Goal: Information Seeking & Learning: Learn about a topic

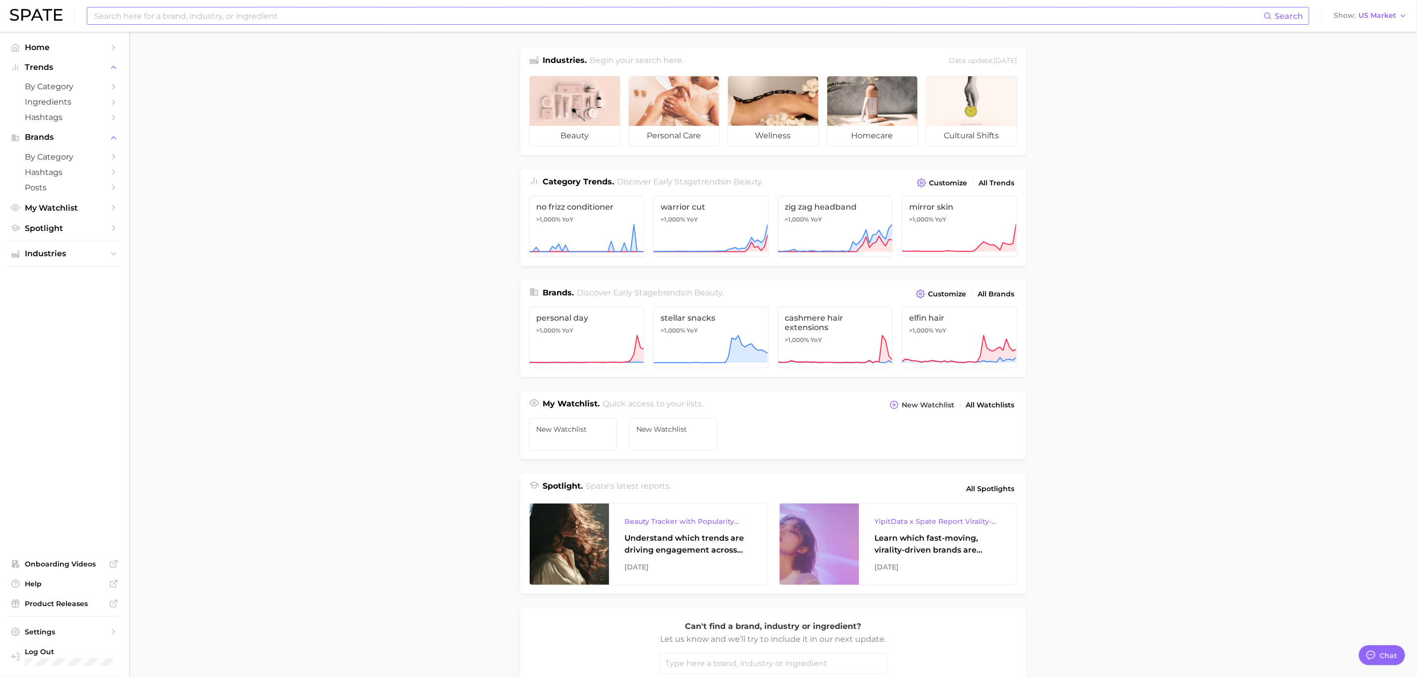
click at [132, 18] on input at bounding box center [678, 15] width 1170 height 17
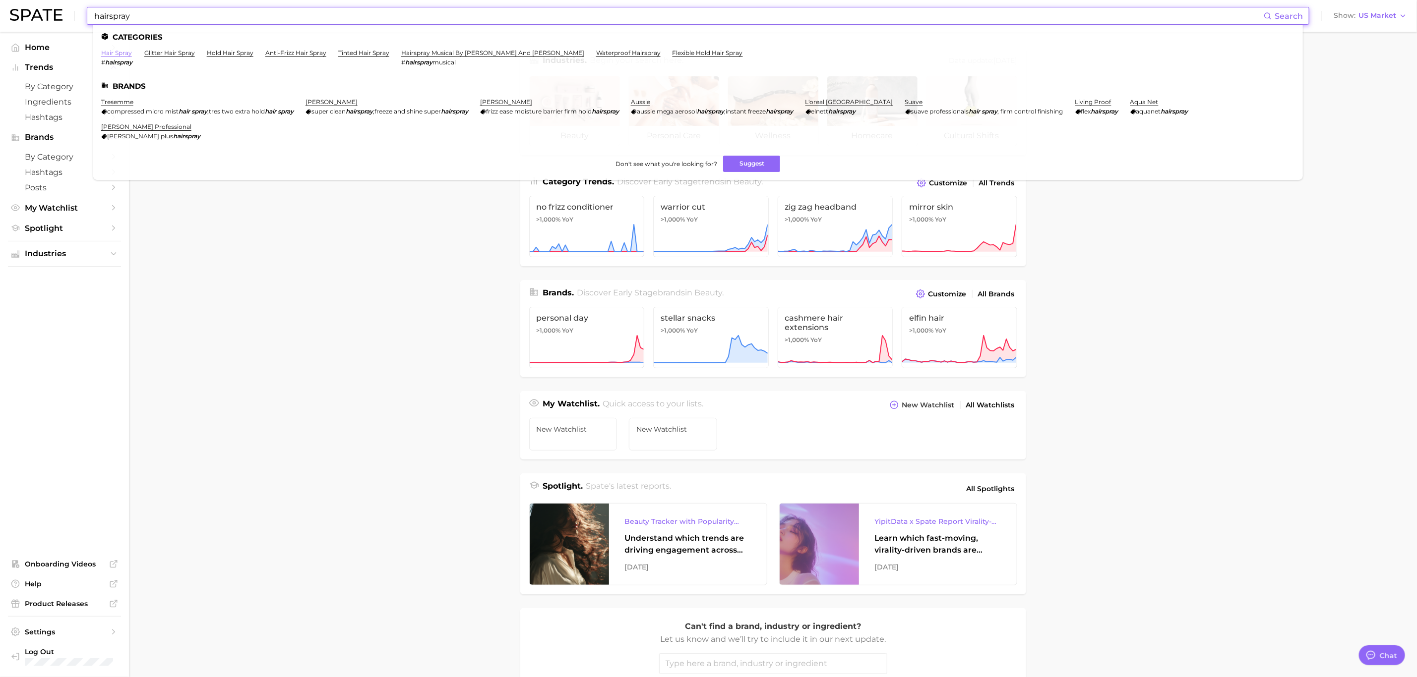
type input "hairspray"
click at [123, 54] on link "hair spray" at bounding box center [116, 52] width 31 height 7
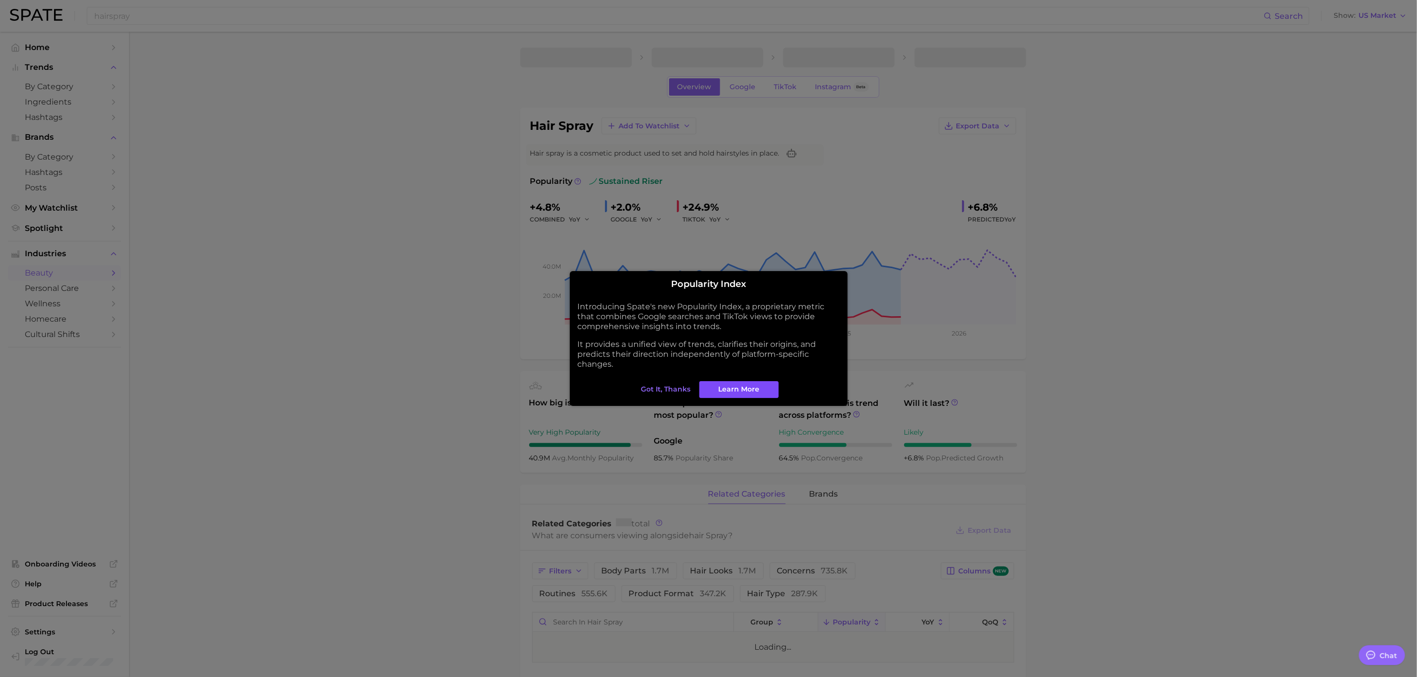
type textarea "x"
click at [673, 389] on span "Got it, thanks" at bounding box center [666, 389] width 50 height 8
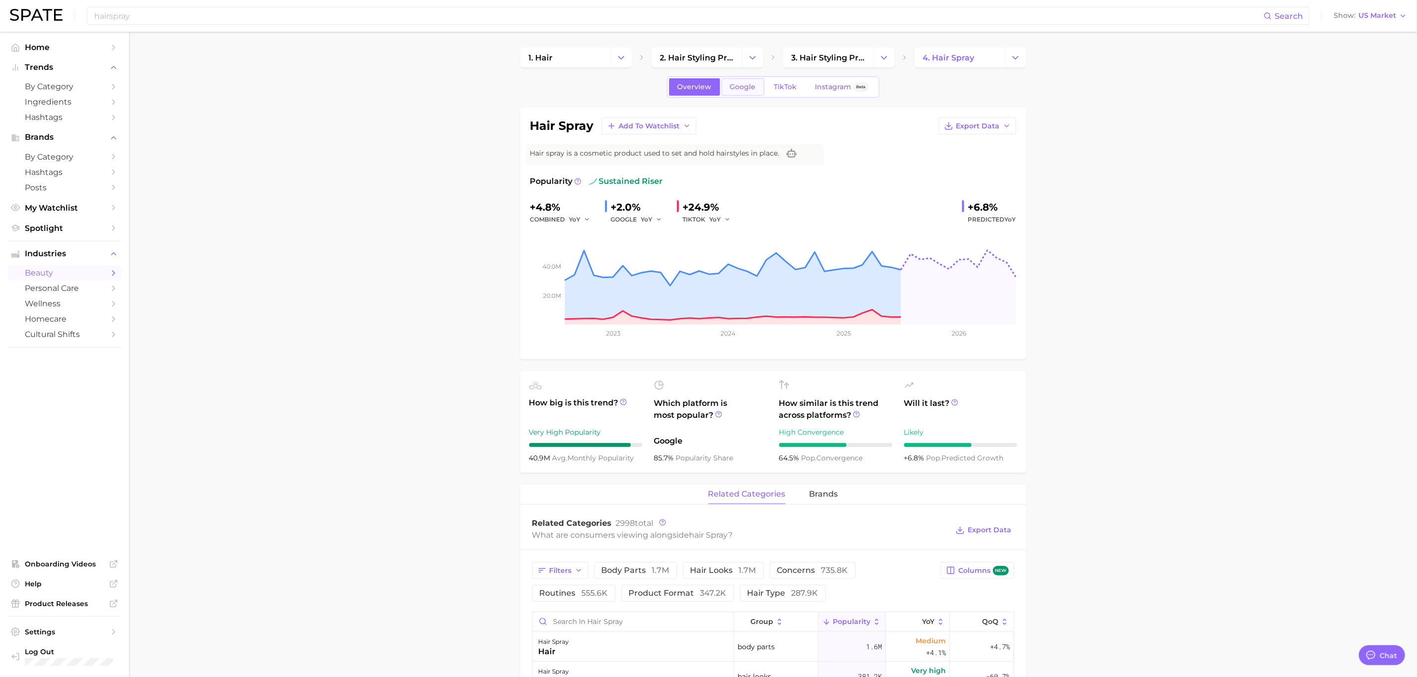
click at [745, 88] on span "Google" at bounding box center [743, 87] width 26 height 8
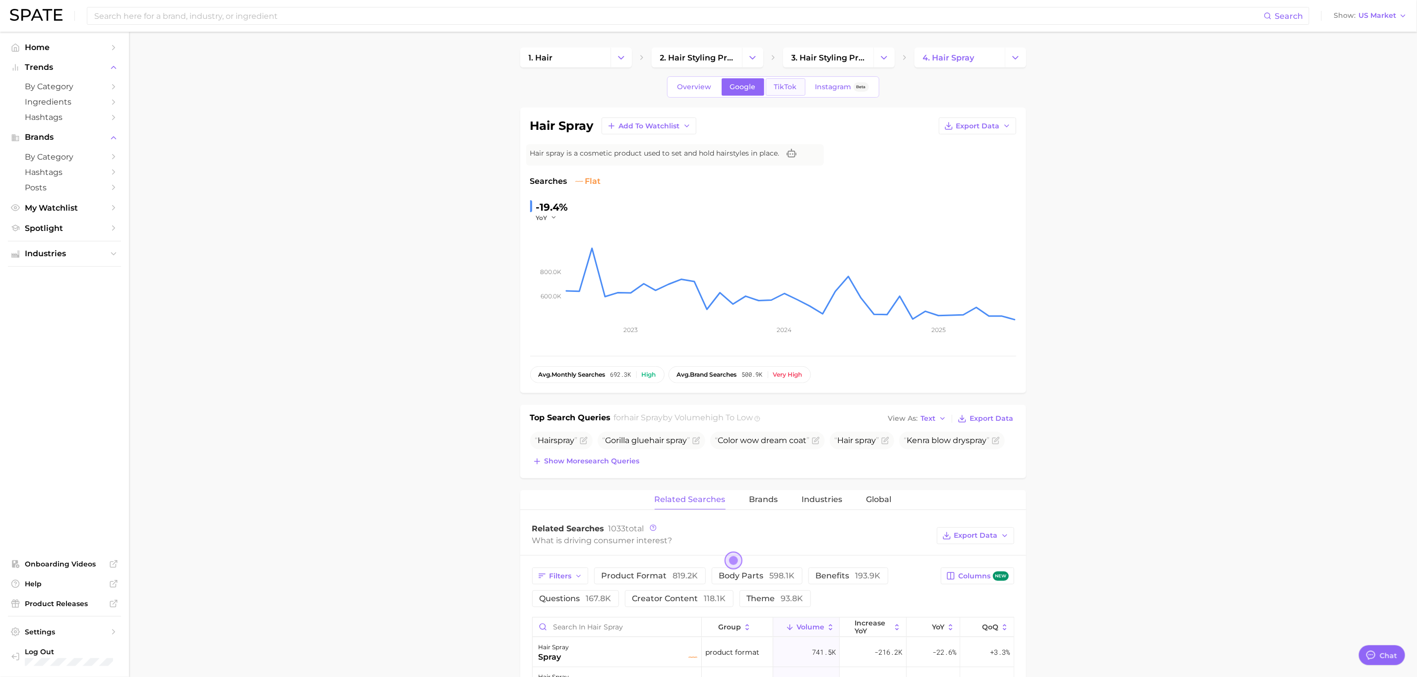
click at [784, 87] on span "TikTok" at bounding box center [785, 87] width 23 height 8
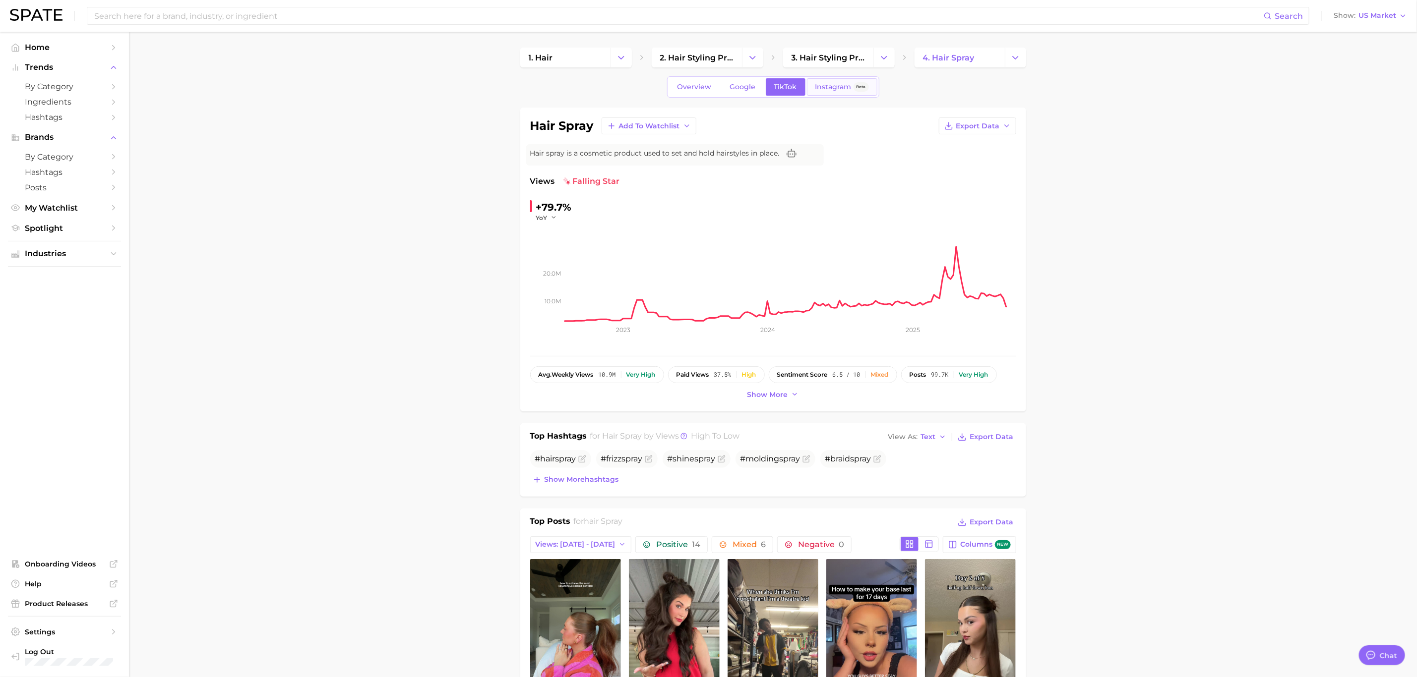
click at [823, 90] on span "Instagram" at bounding box center [833, 87] width 36 height 8
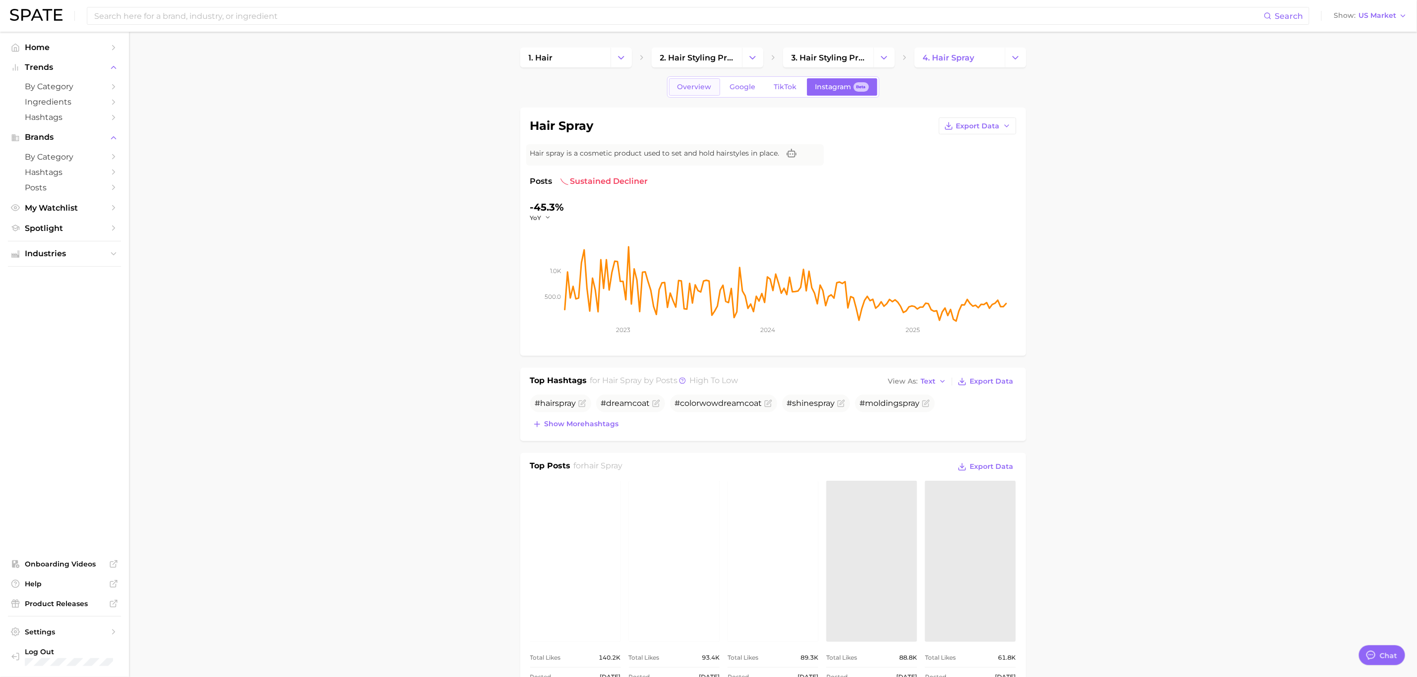
click at [695, 91] on span "Overview" at bounding box center [694, 87] width 34 height 8
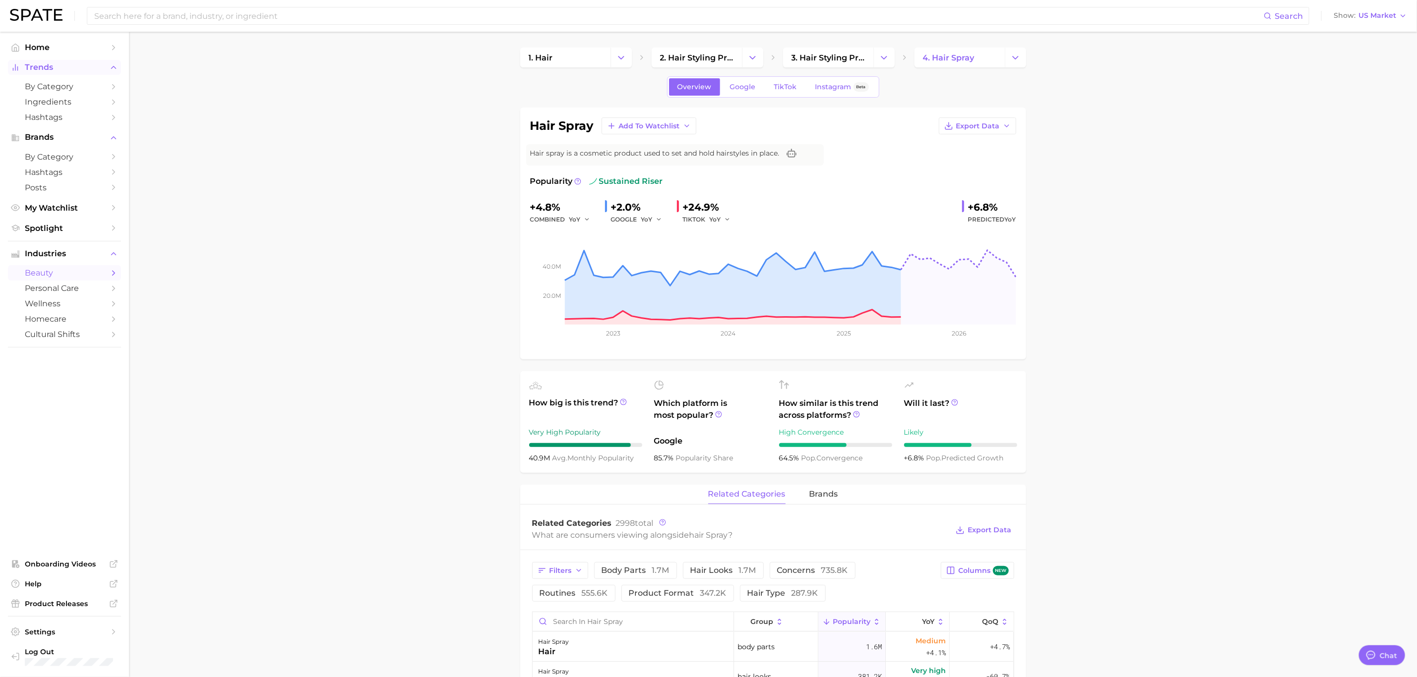
click at [61, 72] on span "Trends" at bounding box center [64, 67] width 79 height 9
click at [53, 105] on span "by Category" at bounding box center [64, 106] width 79 height 9
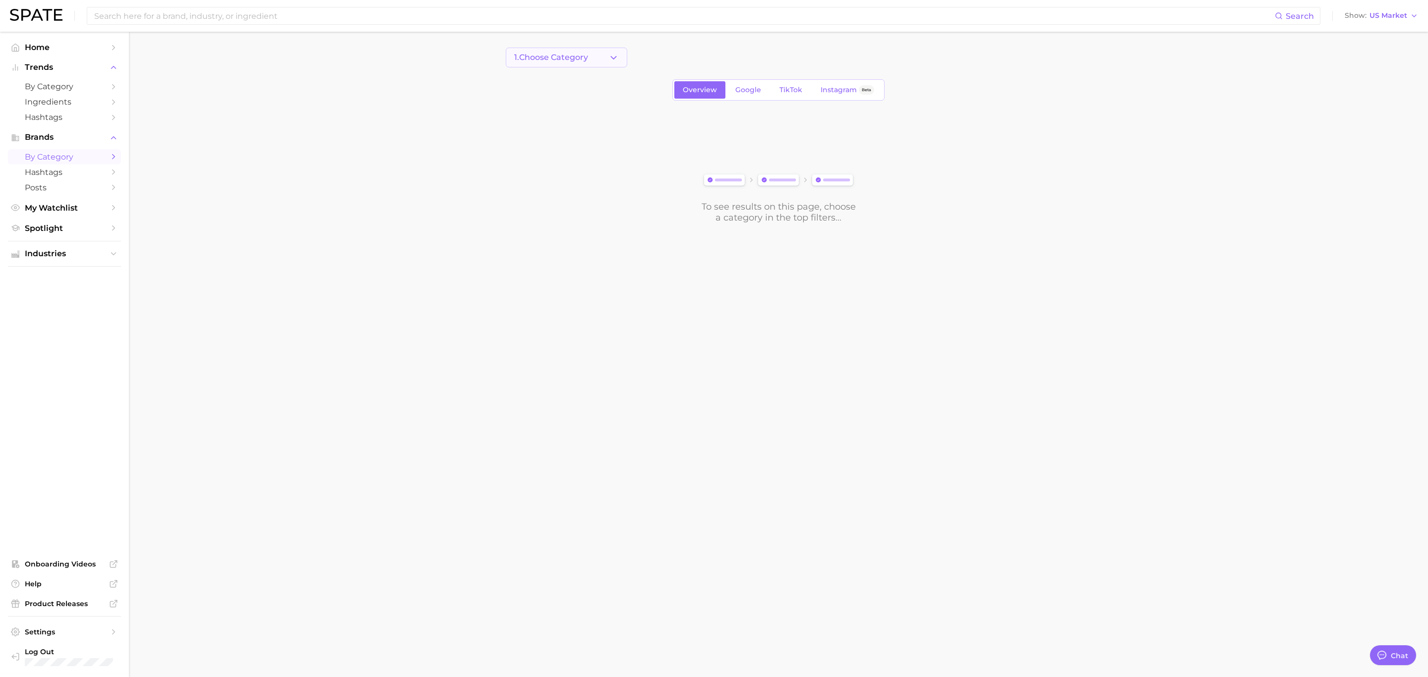
click at [553, 60] on span "1. Choose Category" at bounding box center [551, 57] width 74 height 9
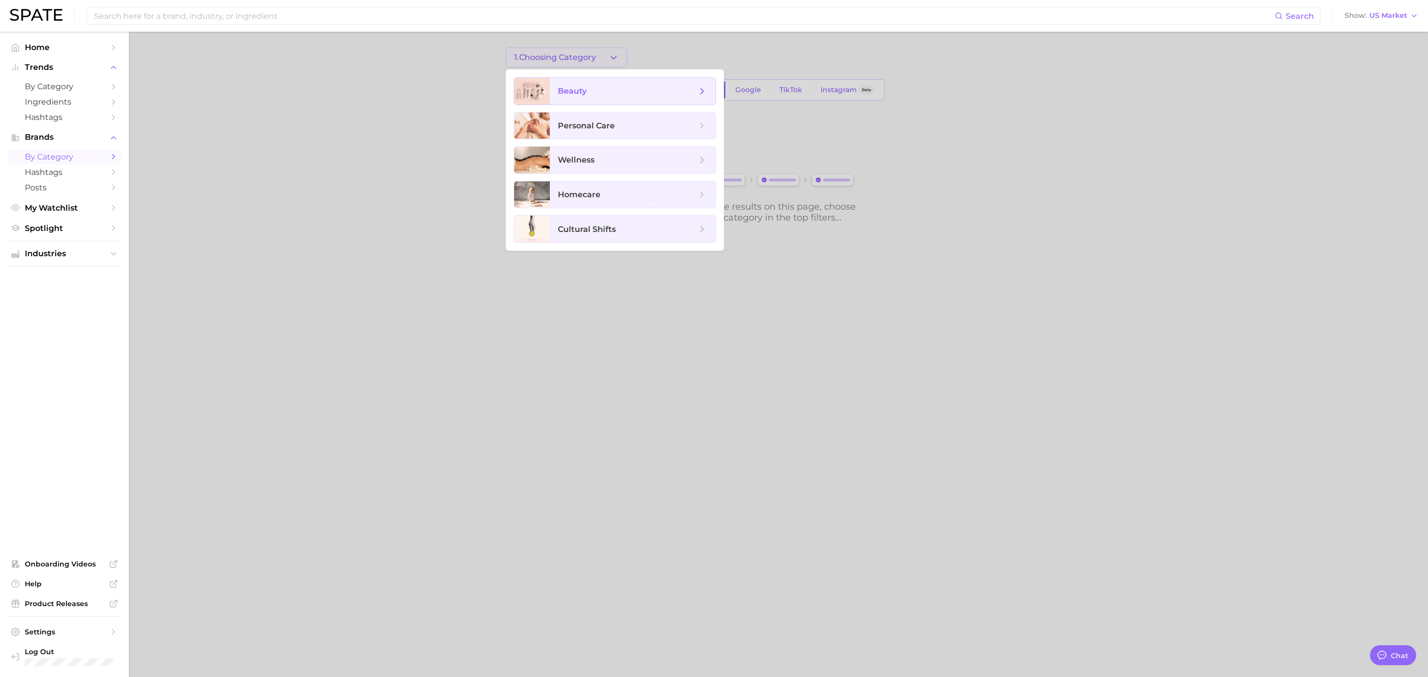
click at [562, 97] on span "beauty" at bounding box center [633, 91] width 166 height 27
